Goal: Check status: Check status

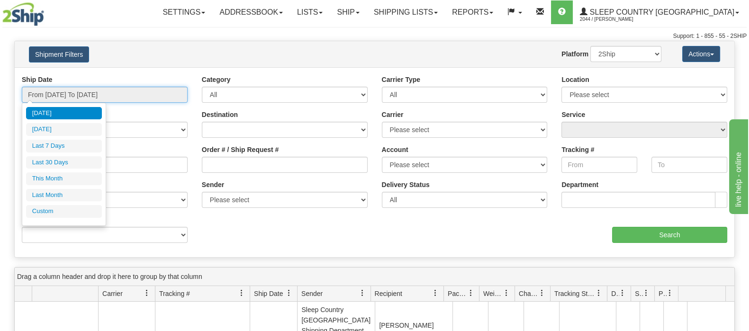
click at [151, 93] on input "From [DATE] To [DATE]" at bounding box center [105, 95] width 166 height 16
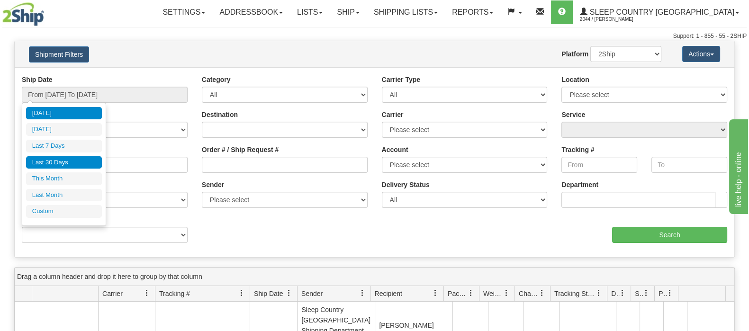
click at [83, 156] on li "Last 30 Days" at bounding box center [64, 162] width 76 height 13
type input "From [DATE] To [DATE]"
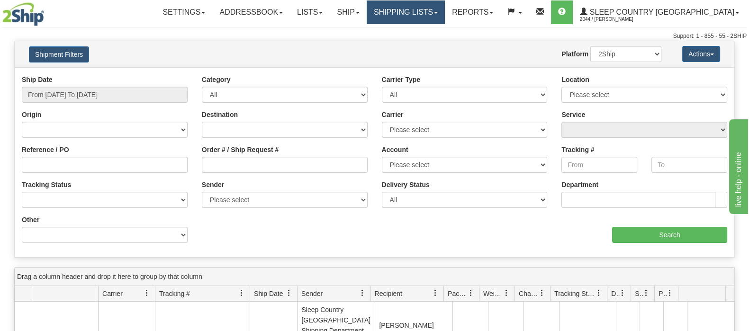
click at [445, 14] on link "Shipping lists" at bounding box center [406, 12] width 78 height 24
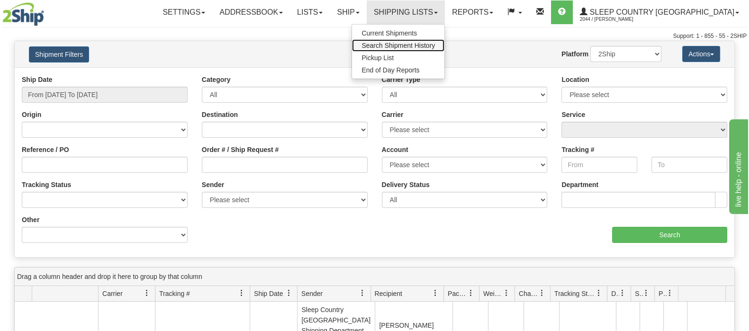
click at [435, 45] on span "Search Shipment History" at bounding box center [397, 46] width 73 height 8
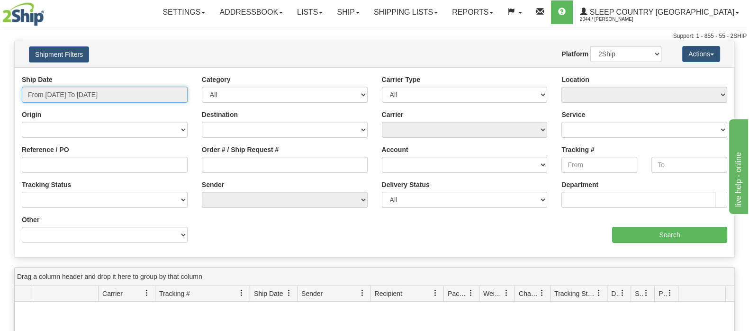
click at [97, 100] on input "From [DATE] To [DATE]" at bounding box center [105, 95] width 166 height 16
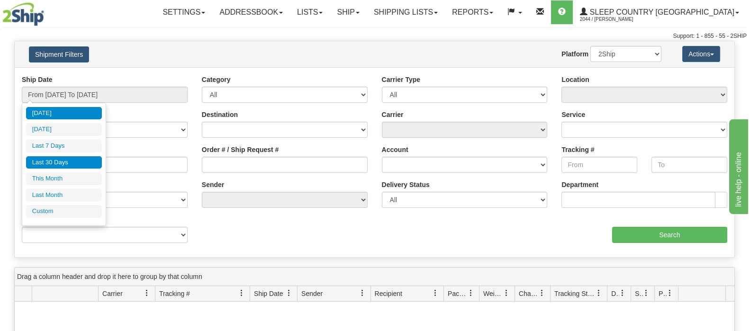
click at [85, 160] on li "Last 30 Days" at bounding box center [64, 162] width 76 height 13
type input "From [DATE] To [DATE]"
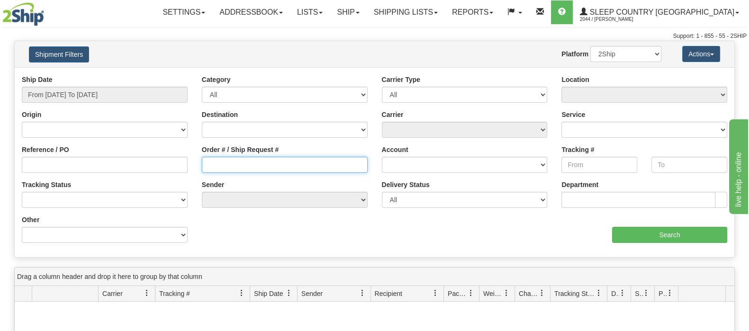
click at [223, 162] on input "Order # / Ship Request #" at bounding box center [285, 165] width 166 height 16
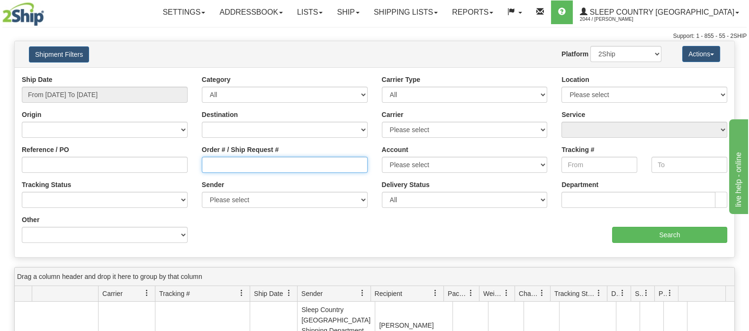
click at [289, 169] on input "Order # / Ship Request #" at bounding box center [285, 165] width 166 height 16
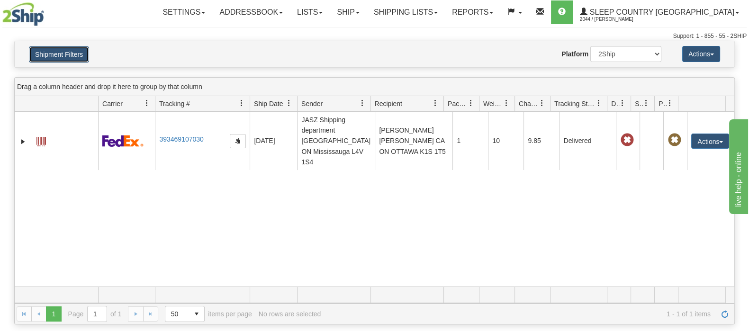
click at [81, 53] on button "Shipment Filters" at bounding box center [59, 54] width 60 height 16
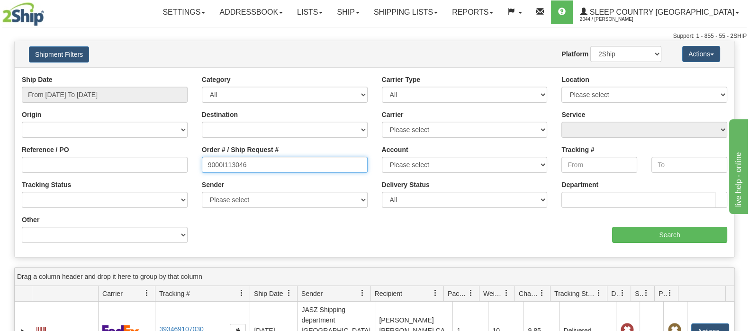
drag, startPoint x: 288, startPoint y: 157, endPoint x: 157, endPoint y: 160, distance: 130.8
click at [157, 75] on div "Reference / PO Order # / Ship Request # 9000I113046 Account Please select [GEOG…" at bounding box center [375, 75] width 720 height 0
paste input "7533"
type input "9000I117533"
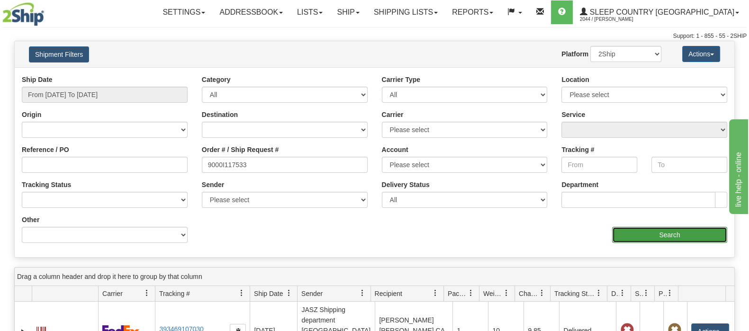
click at [704, 240] on input "Search" at bounding box center [669, 235] width 115 height 16
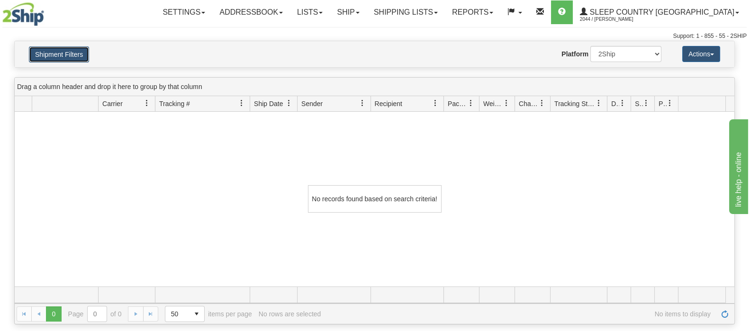
click at [61, 56] on button "Shipment Filters" at bounding box center [59, 54] width 60 height 16
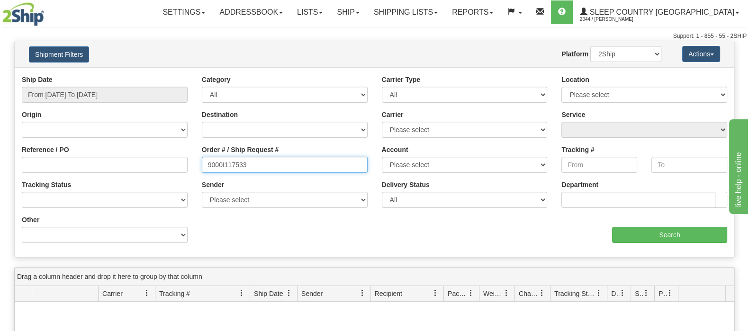
click at [135, 75] on div "Reference / PO Order # / Ship Request # 9000I117533 Account Please select [GEOG…" at bounding box center [375, 75] width 720 height 0
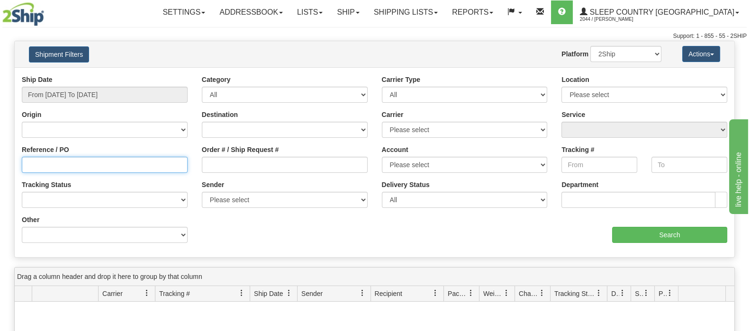
drag, startPoint x: 148, startPoint y: 170, endPoint x: 327, endPoint y: 209, distance: 183.4
click at [148, 170] on input "Reference / PO" at bounding box center [105, 165] width 166 height 16
paste input "9000I117533"
type input "9000I117533"
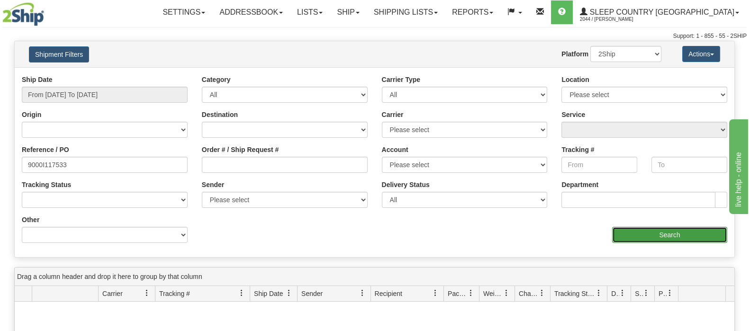
click at [664, 236] on input "Search" at bounding box center [669, 235] width 115 height 16
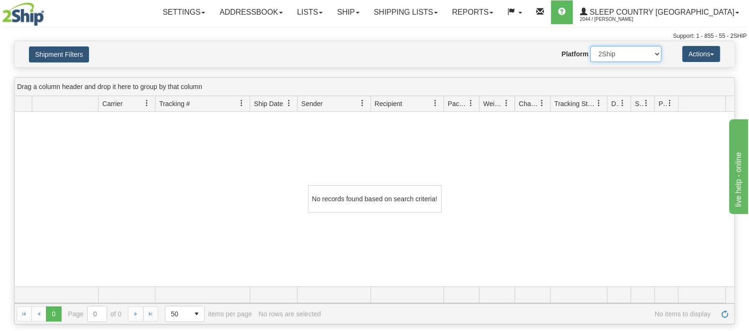
click at [607, 57] on select "2Ship Imported" at bounding box center [625, 54] width 71 height 16
select select "1"
click at [590, 46] on select "2Ship Imported" at bounding box center [625, 54] width 71 height 16
click at [61, 49] on button "Shipment Filters" at bounding box center [59, 54] width 60 height 16
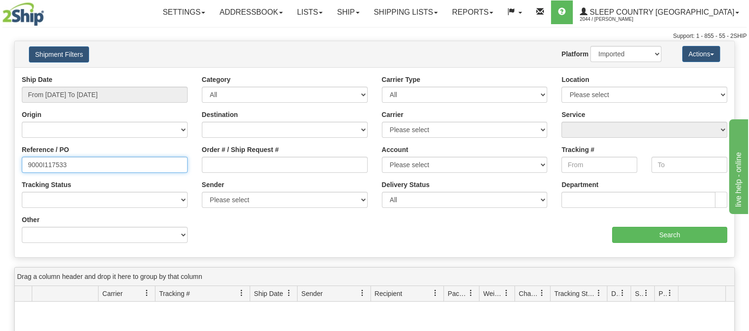
drag, startPoint x: 83, startPoint y: 162, endPoint x: -28, endPoint y: 162, distance: 110.8
click at [0, 162] on html "Upgrade Account Cancel Toggle navigation Settings New Senders" at bounding box center [374, 165] width 749 height 331
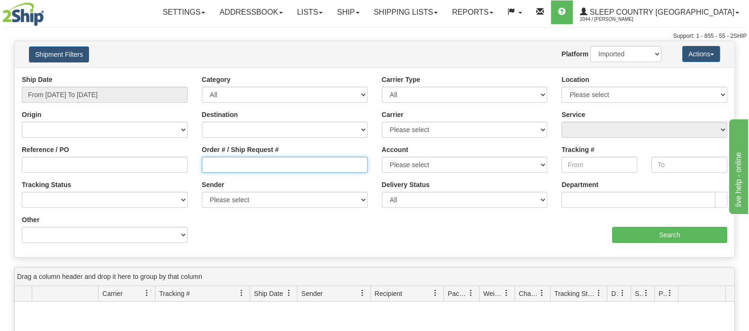
click at [328, 167] on input "Order # / Ship Request #" at bounding box center [285, 165] width 166 height 16
paste input "9000I117533"
type input "9000I117533"
click at [611, 60] on select "2Ship Imported" at bounding box center [625, 54] width 71 height 16
select select "0"
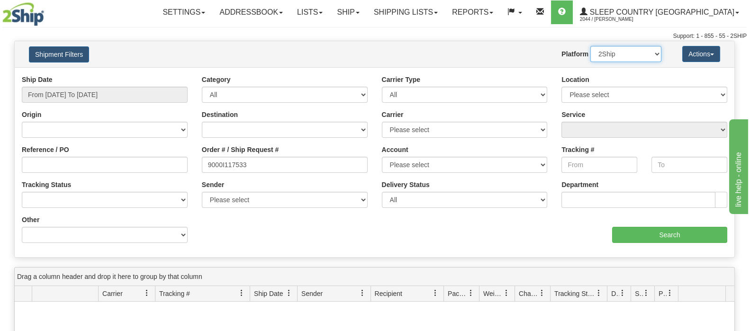
click at [590, 46] on select "2Ship Imported" at bounding box center [625, 54] width 71 height 16
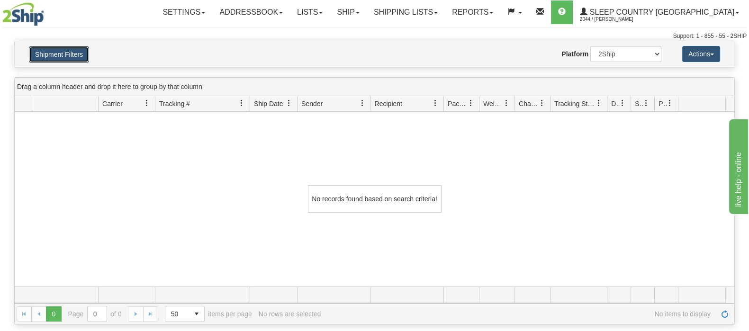
drag, startPoint x: 79, startPoint y: 59, endPoint x: 278, endPoint y: 102, distance: 203.7
click at [79, 59] on button "Shipment Filters" at bounding box center [59, 54] width 60 height 16
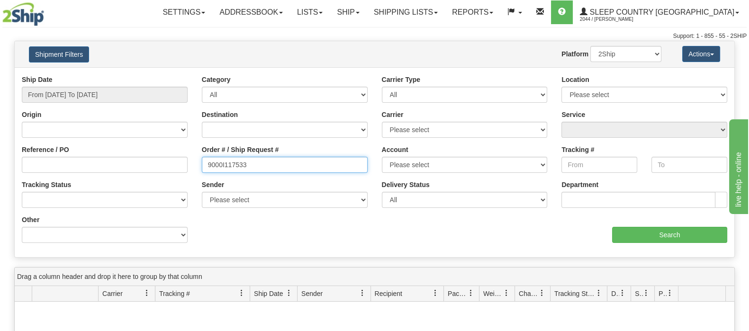
drag, startPoint x: 237, startPoint y: 166, endPoint x: 203, endPoint y: 163, distance: 34.2
click at [204, 165] on input "9000I117533" at bounding box center [285, 165] width 166 height 16
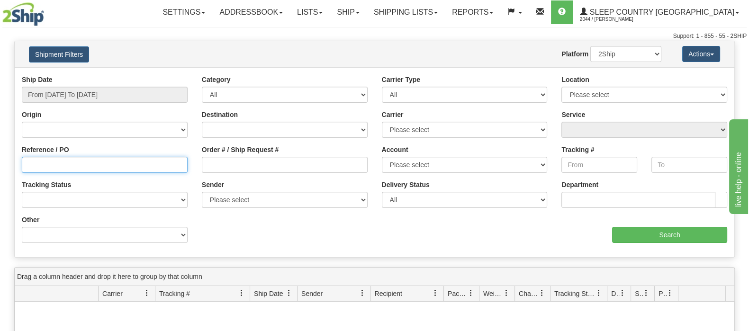
click at [147, 162] on input "Reference / PO" at bounding box center [105, 165] width 166 height 16
paste input "9000I117533"
type input "9000I117533"
click at [621, 49] on select "2Ship Imported" at bounding box center [625, 54] width 71 height 16
select select "1"
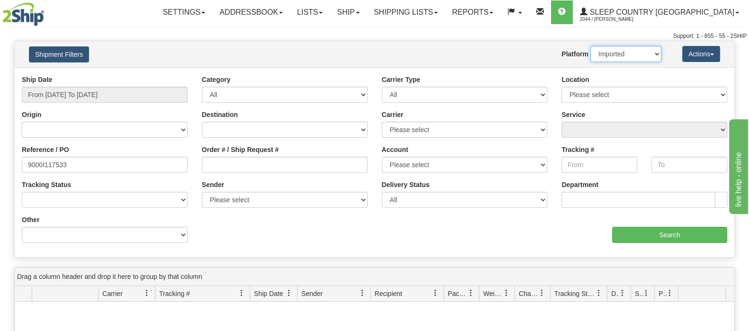
click at [590, 46] on select "2Ship Imported" at bounding box center [625, 54] width 71 height 16
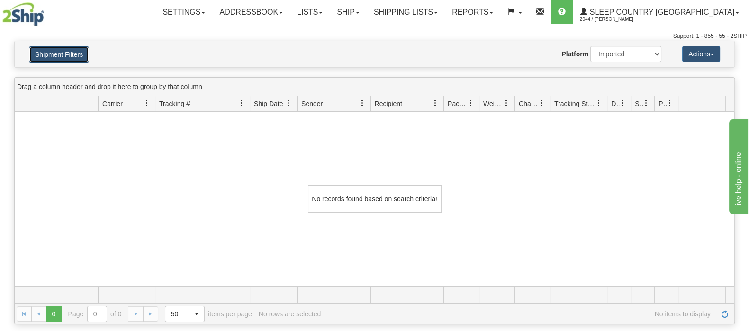
click at [78, 51] on button "Shipment Filters" at bounding box center [59, 54] width 60 height 16
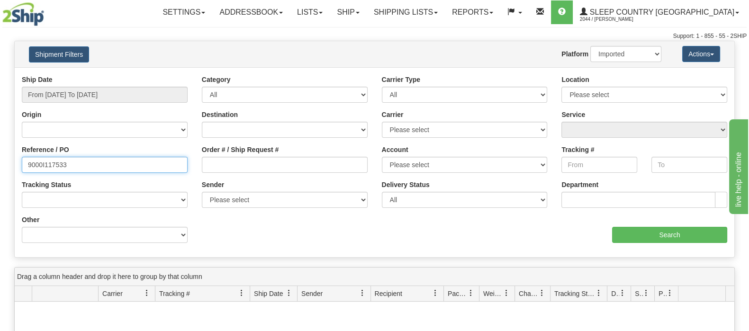
drag, startPoint x: 76, startPoint y: 168, endPoint x: 9, endPoint y: 128, distance: 77.3
click at [0, 161] on html "Upgrade Account Cancel Toggle navigation Settings New Senders" at bounding box center [374, 165] width 749 height 331
